Goal: Task Accomplishment & Management: Complete application form

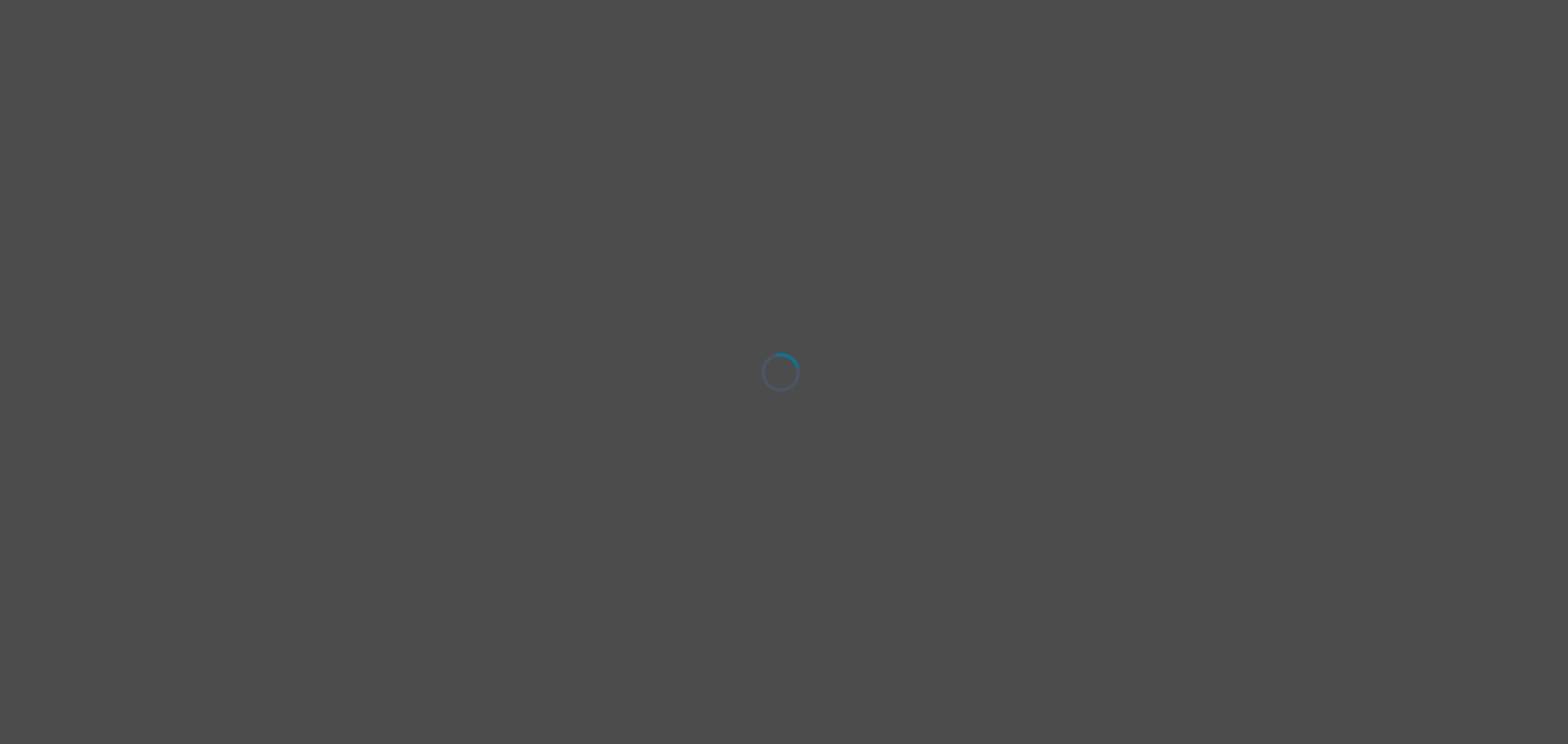
select select "Common Law"
select select "High school"
select select "Google Search"
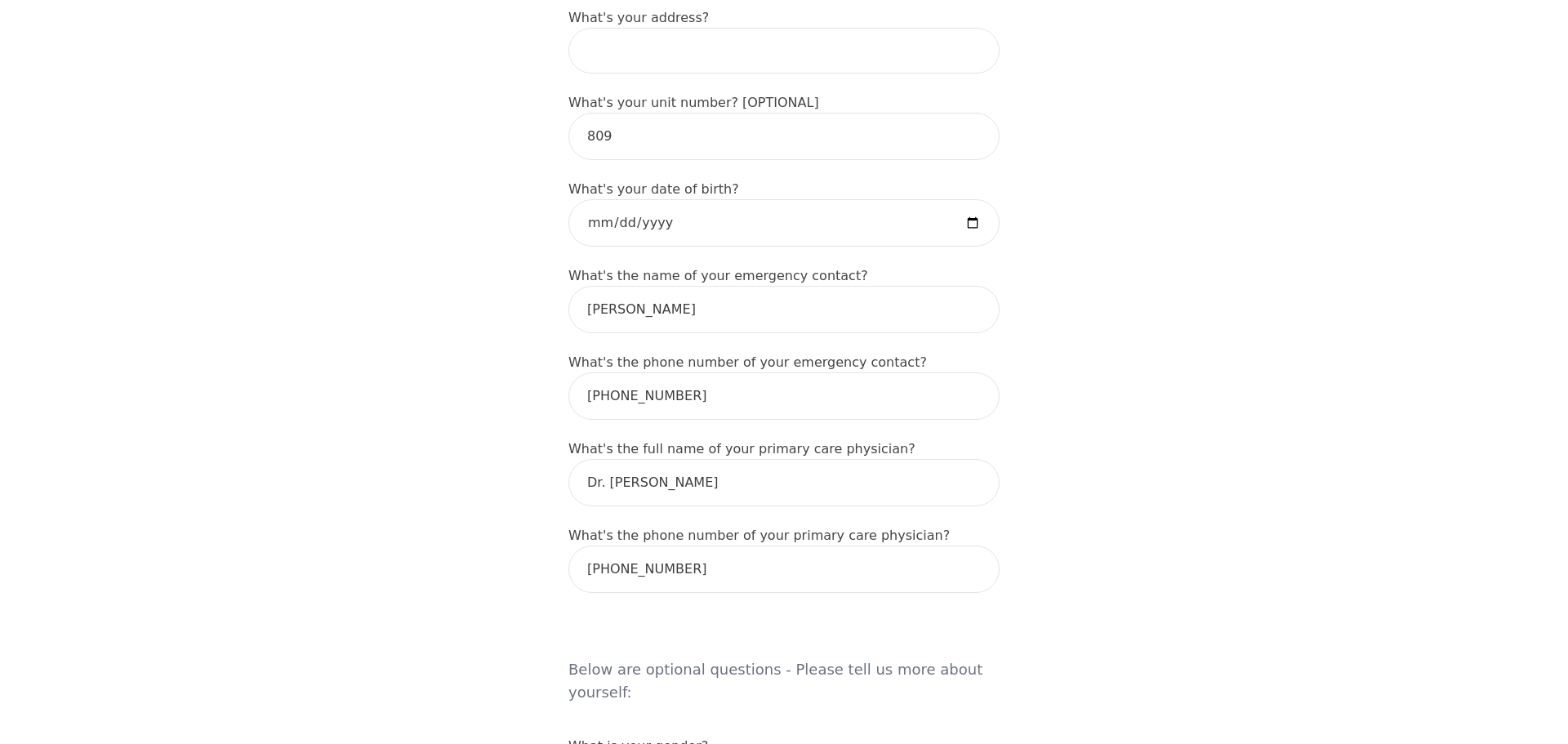
scroll to position [640, 0]
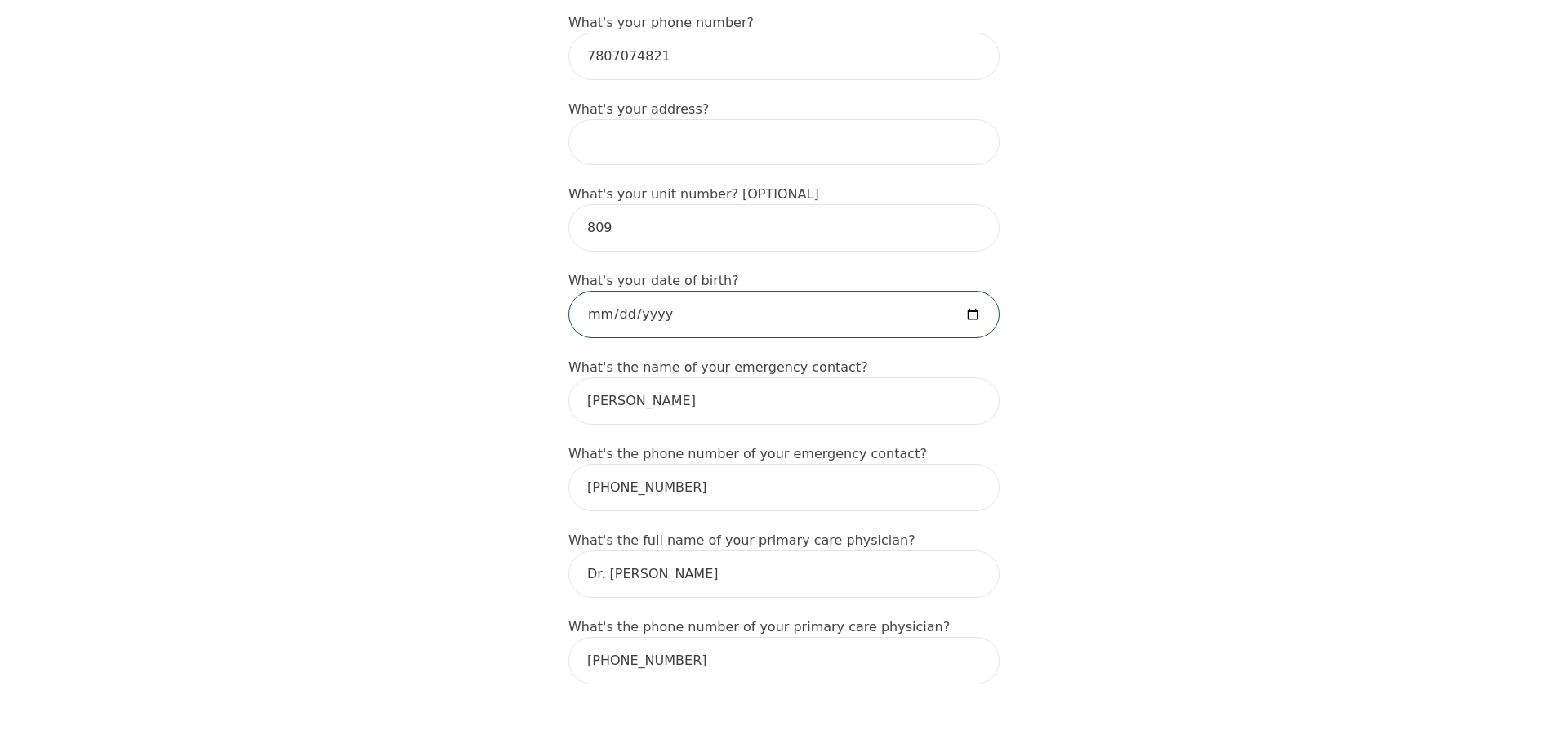
click at [966, 304] on input "date" at bounding box center [784, 315] width 431 height 47
type input "[DATE]"
click at [1131, 365] on div "Intake Assessment for [PERSON_NAME] Part 1 of 2: Tell Us About Yourself Please …" at bounding box center [784, 657] width 1568 height 2465
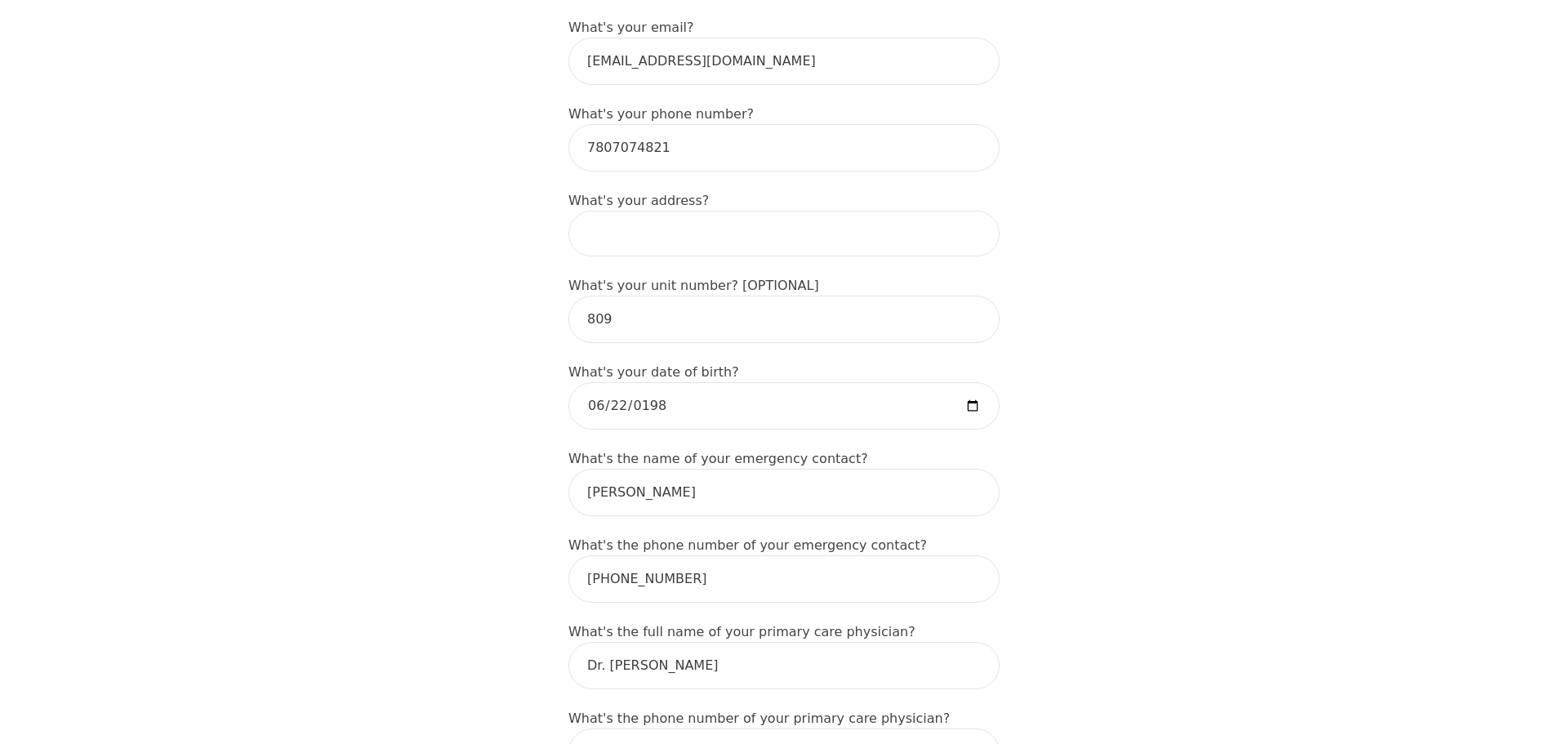
scroll to position [457, 0]
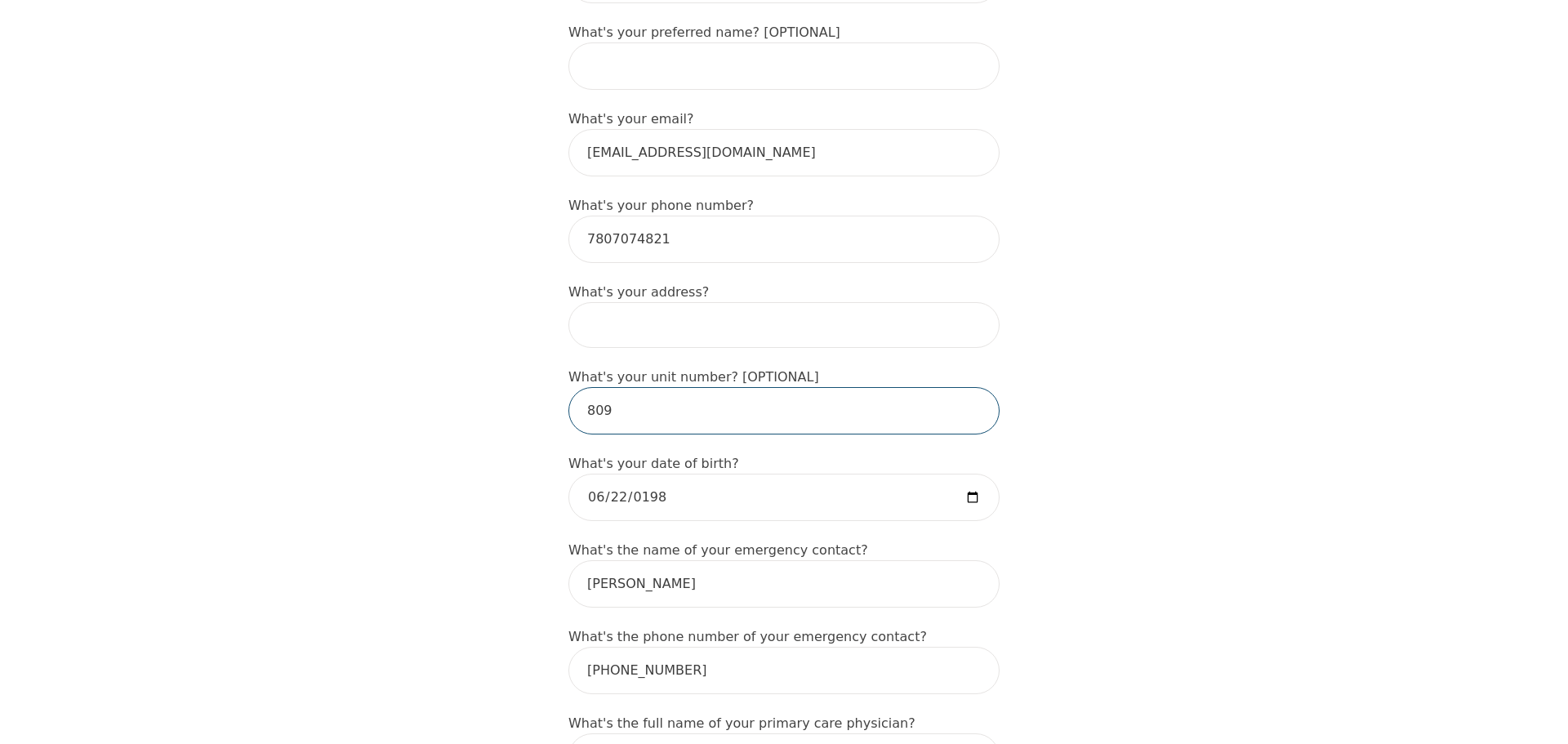
click at [617, 393] on input "809" at bounding box center [784, 410] width 431 height 47
type input "8"
click at [652, 302] on input at bounding box center [784, 325] width 431 height 46
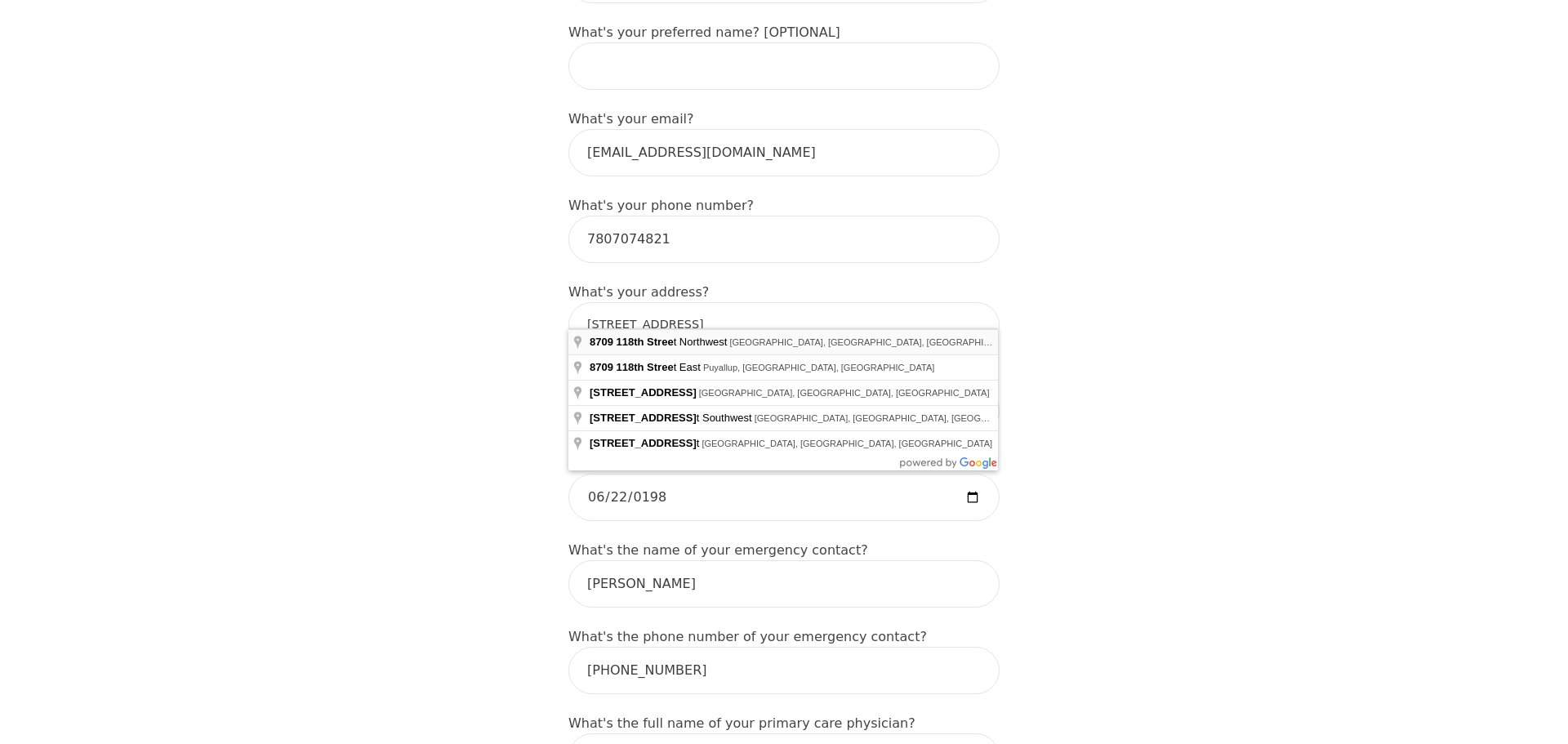
type input "[STREET_ADDRESS]"
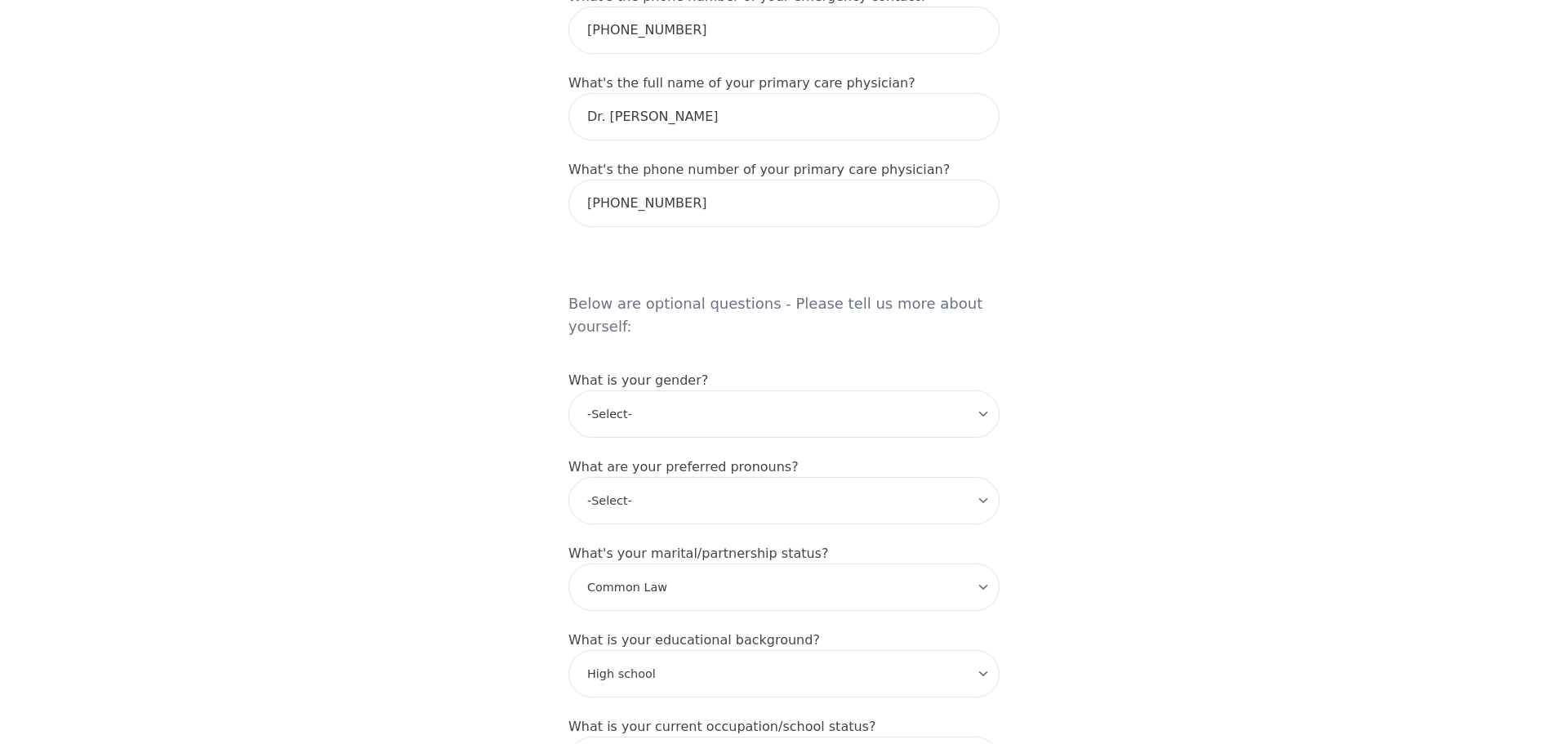
scroll to position [1190, 0]
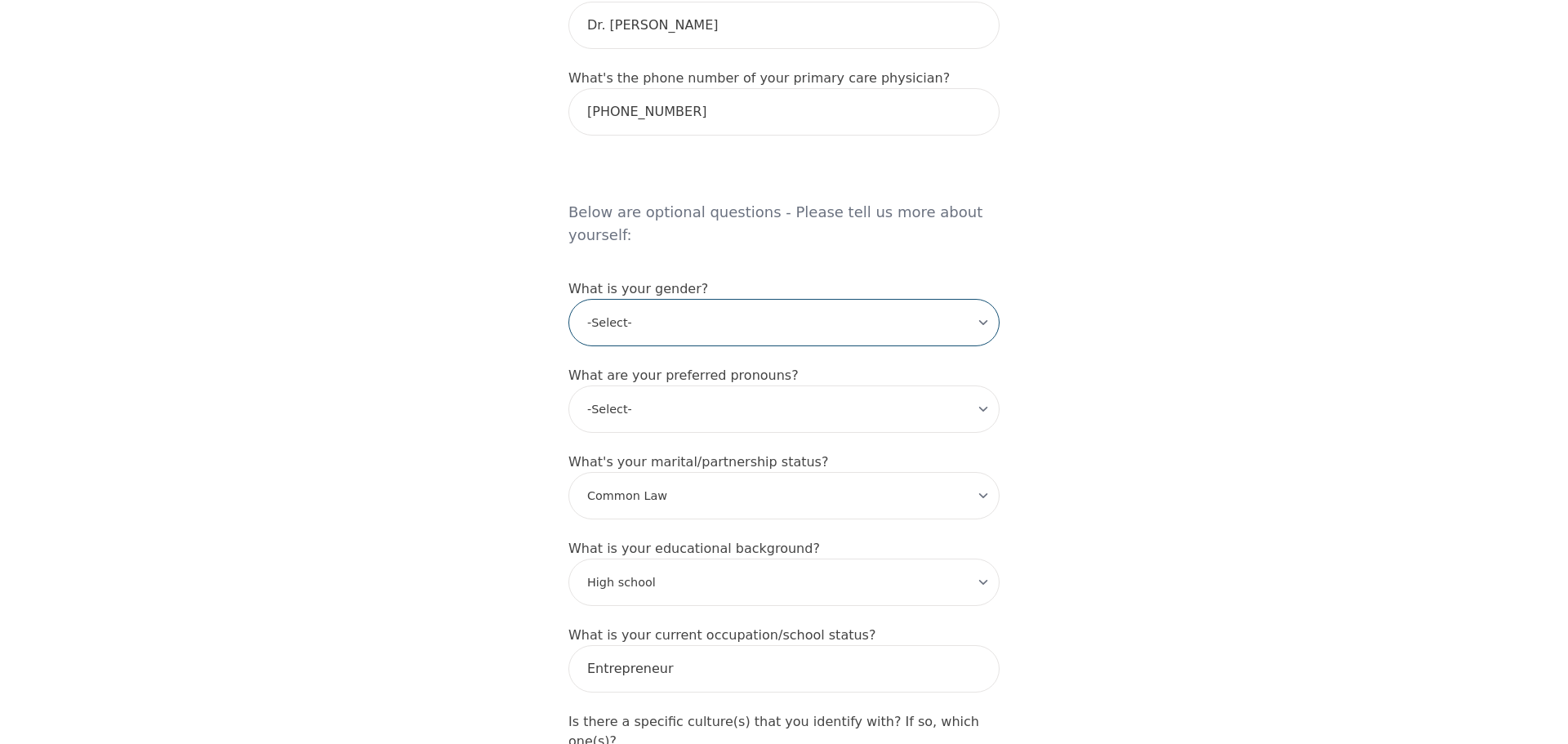
click at [833, 299] on select "-Select- [DEMOGRAPHIC_DATA] [DEMOGRAPHIC_DATA] [DEMOGRAPHIC_DATA] [DEMOGRAPHIC_…" at bounding box center [784, 323] width 431 height 47
select select "[DEMOGRAPHIC_DATA]"
click at [568, 299] on select "-Select- [DEMOGRAPHIC_DATA] [DEMOGRAPHIC_DATA] [DEMOGRAPHIC_DATA] [DEMOGRAPHIC_…" at bounding box center [784, 323] width 431 height 47
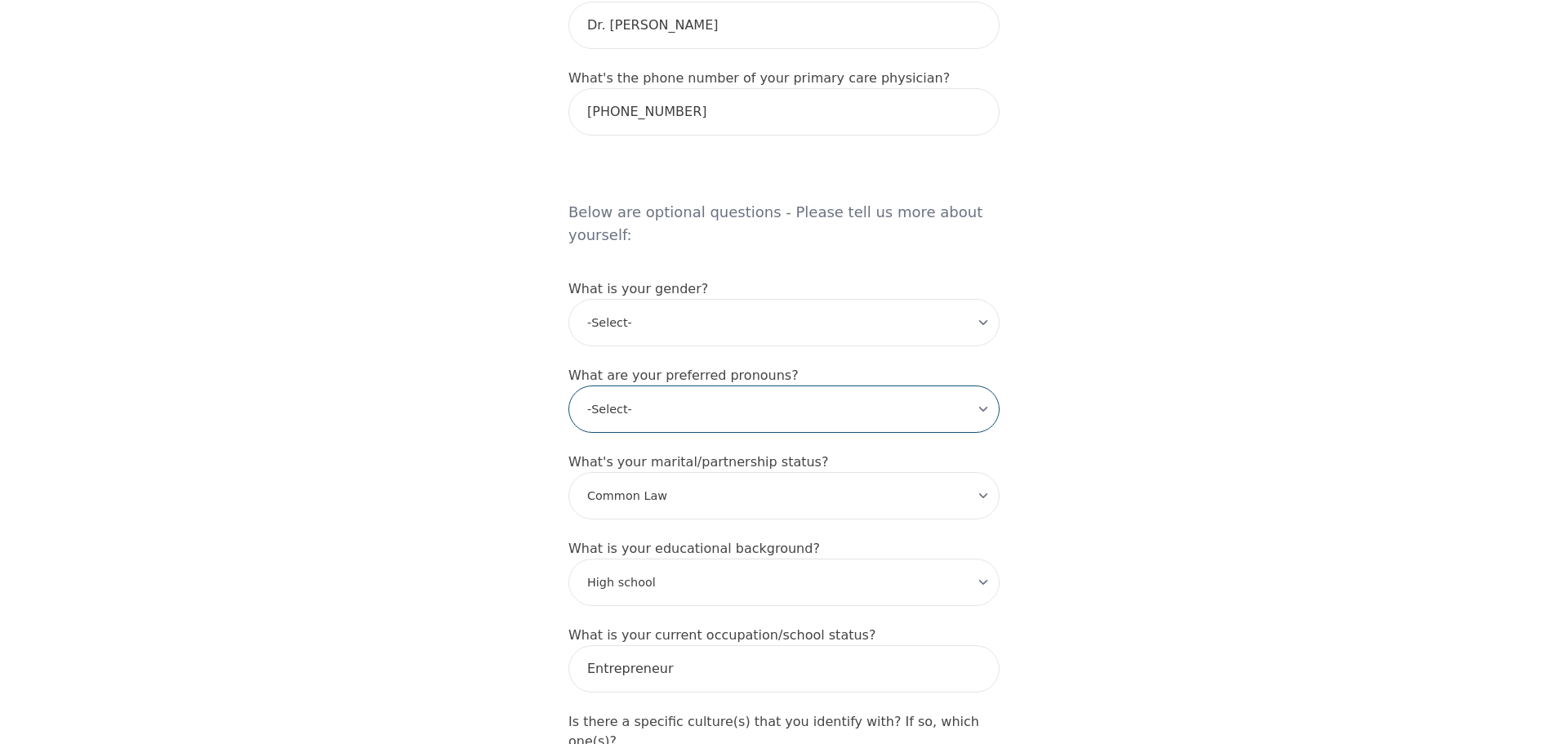
click at [728, 385] on select "-Select- he/him she/her they/them ze/zir xe/xem ey/em ve/ver tey/ter e/e per/pe…" at bounding box center [784, 409] width 431 height 47
select select "he/him"
click at [568, 385] on select "-Select- he/him she/her they/them ze/zir xe/xem ey/em ve/ver tey/ter e/e per/pe…" at bounding box center [784, 409] width 431 height 47
click at [747, 472] on select "-Select- Single Partnered Married Common Law Widowed Separated Divorced" at bounding box center [784, 495] width 431 height 47
click at [568, 472] on select "-Select- Single Partnered Married Common Law Widowed Separated Divorced" at bounding box center [784, 495] width 431 height 47
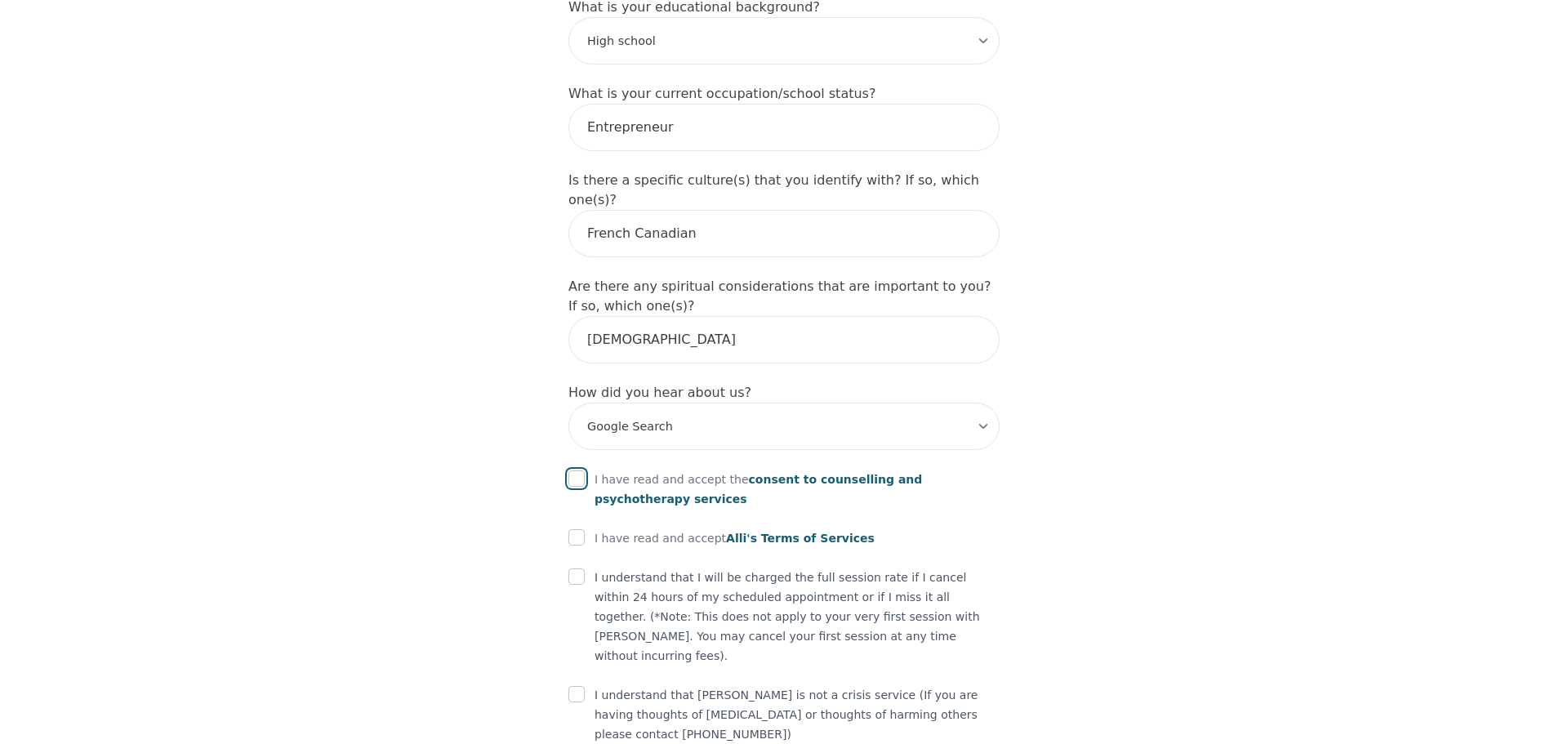
click at [574, 470] on input "checkbox" at bounding box center [577, 478] width 16 height 16
checkbox input "true"
click at [577, 529] on input "checkbox" at bounding box center [577, 537] width 16 height 16
checkbox input "true"
click at [572, 569] on input "checkbox" at bounding box center [577, 577] width 16 height 16
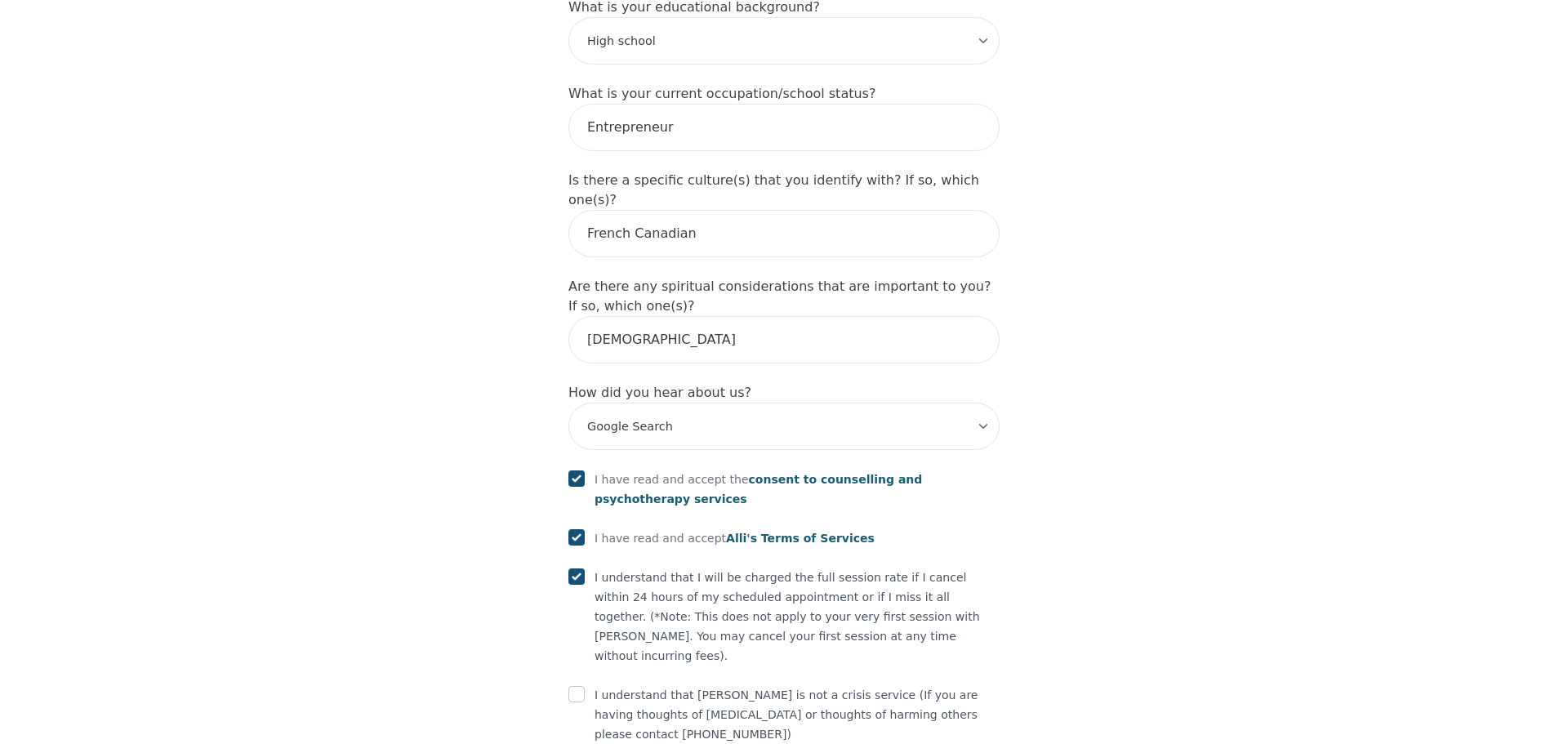
checkbox input "true"
click at [572, 686] on input "checkbox" at bounding box center [577, 694] width 16 height 16
checkbox input "true"
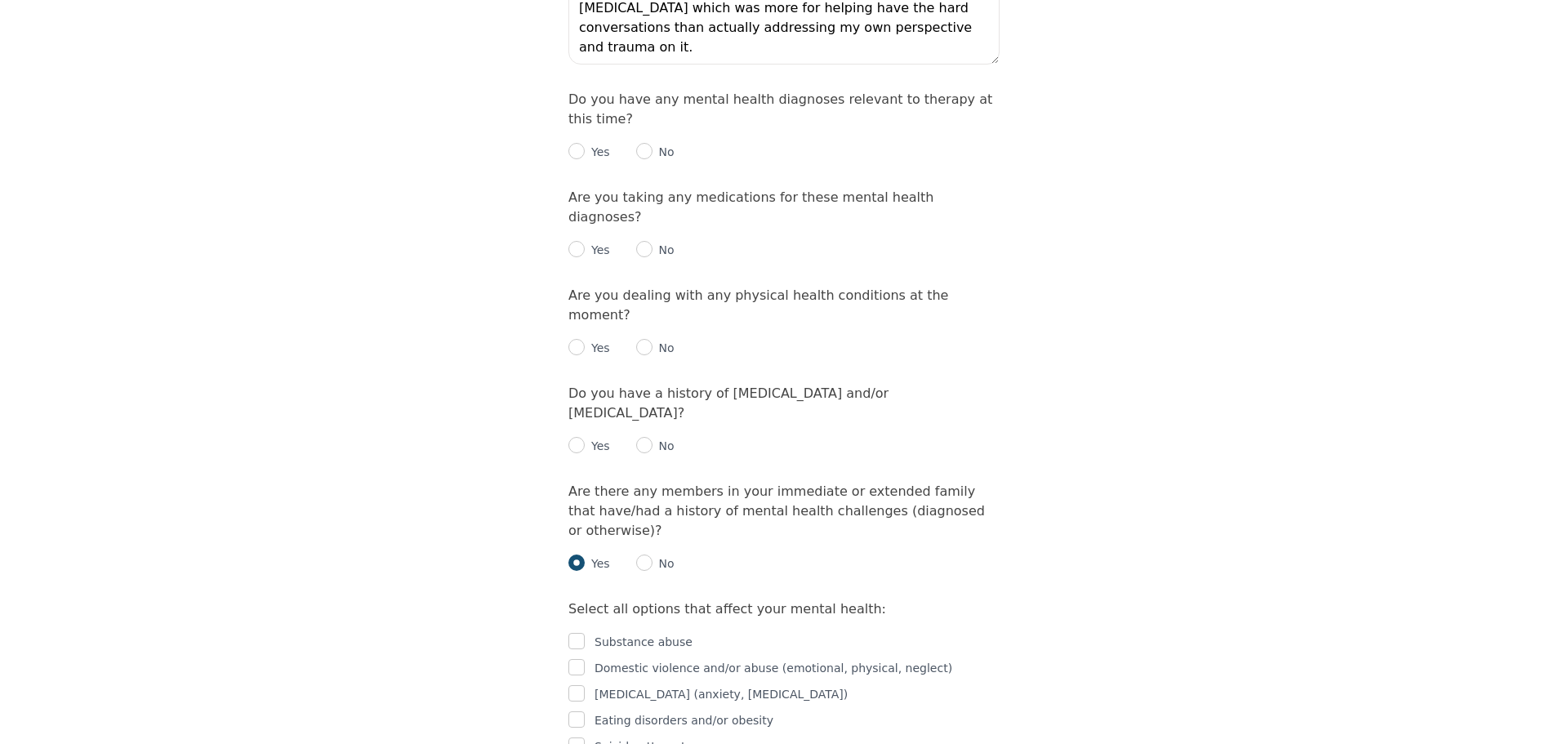
scroll to position [1921, 0]
